Goal: Information Seeking & Learning: Check status

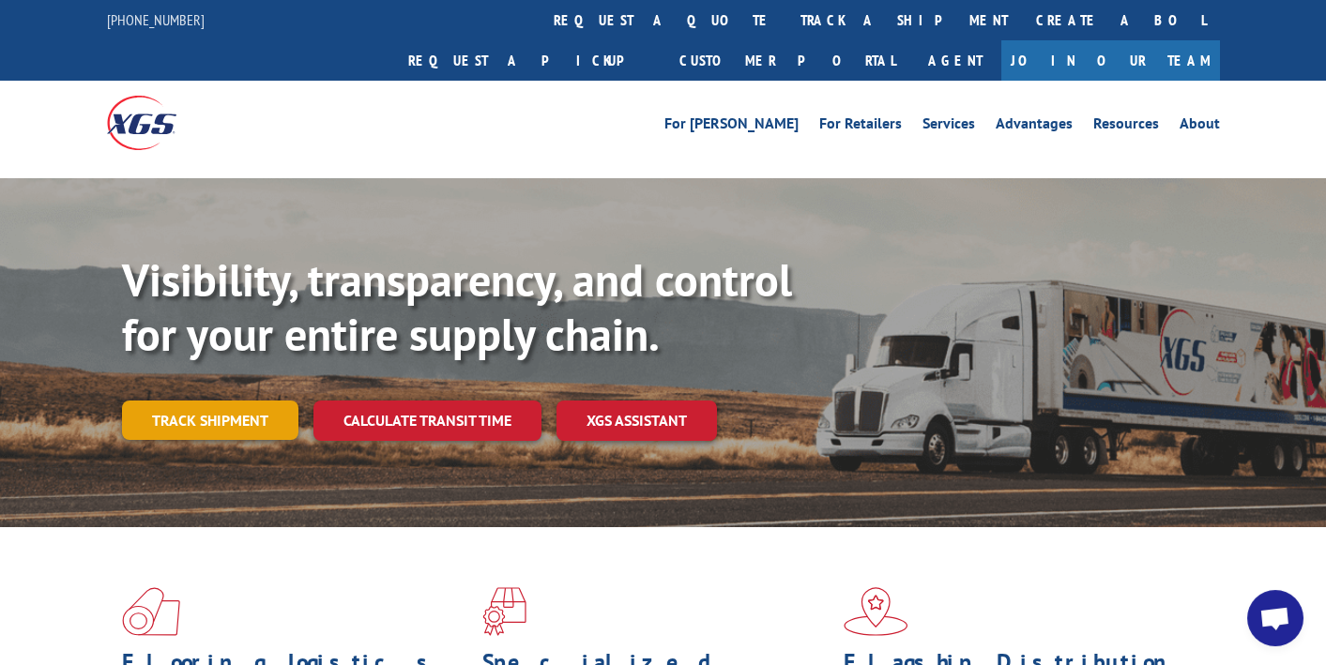
click at [247, 401] on link "Track shipment" at bounding box center [210, 420] width 176 height 39
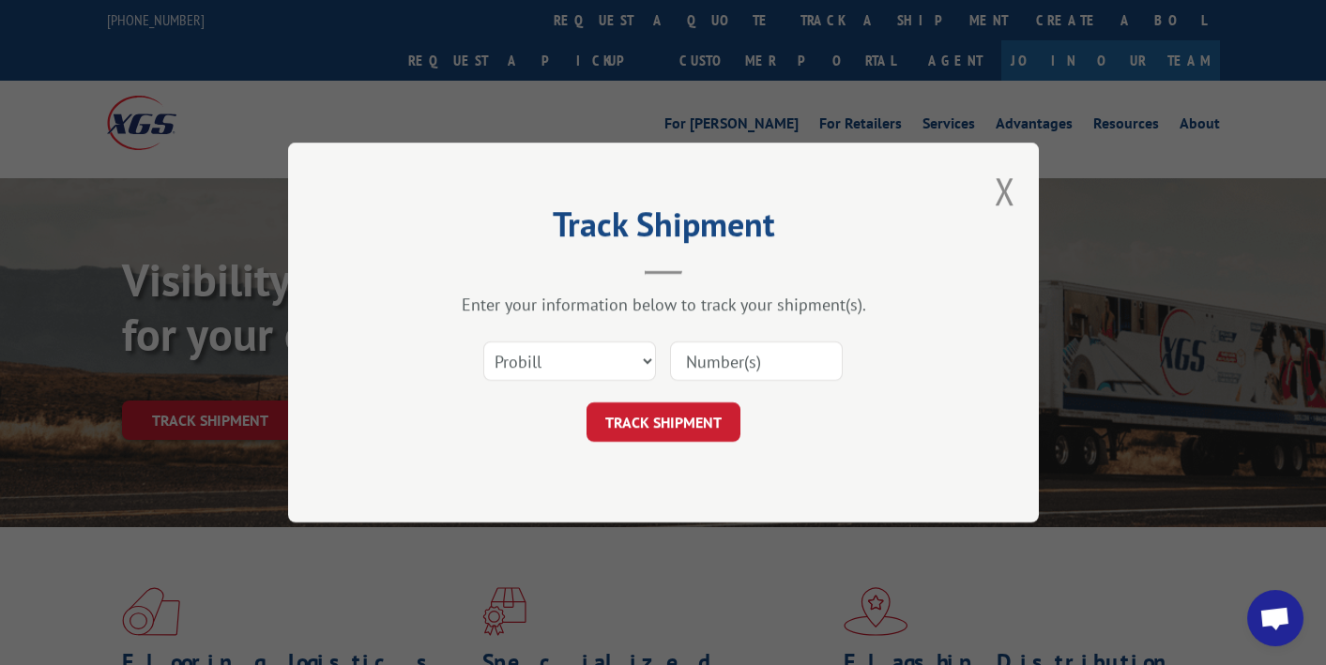
click at [701, 362] on input at bounding box center [756, 360] width 173 height 39
paste input "16949623"
type input "16949623"
click at [660, 417] on button "TRACK SHIPMENT" at bounding box center [663, 421] width 154 height 39
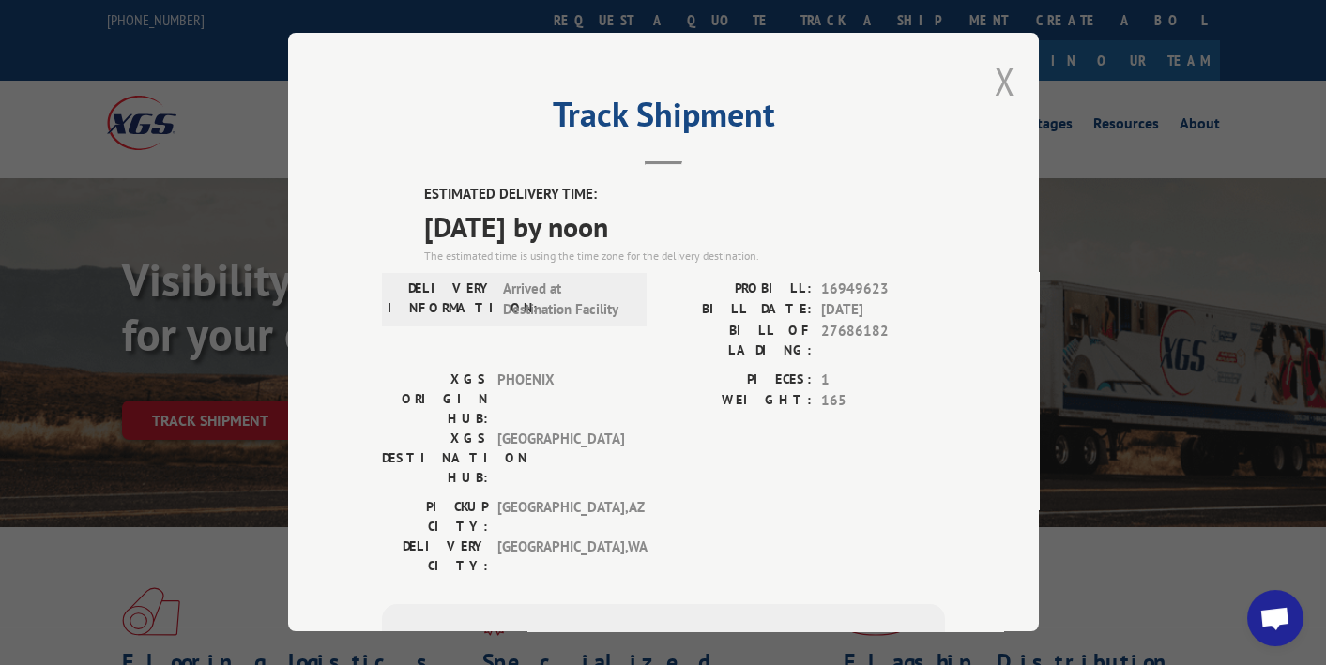
click at [998, 78] on button "Close modal" at bounding box center [1004, 81] width 21 height 50
